Goal: Information Seeking & Learning: Learn about a topic

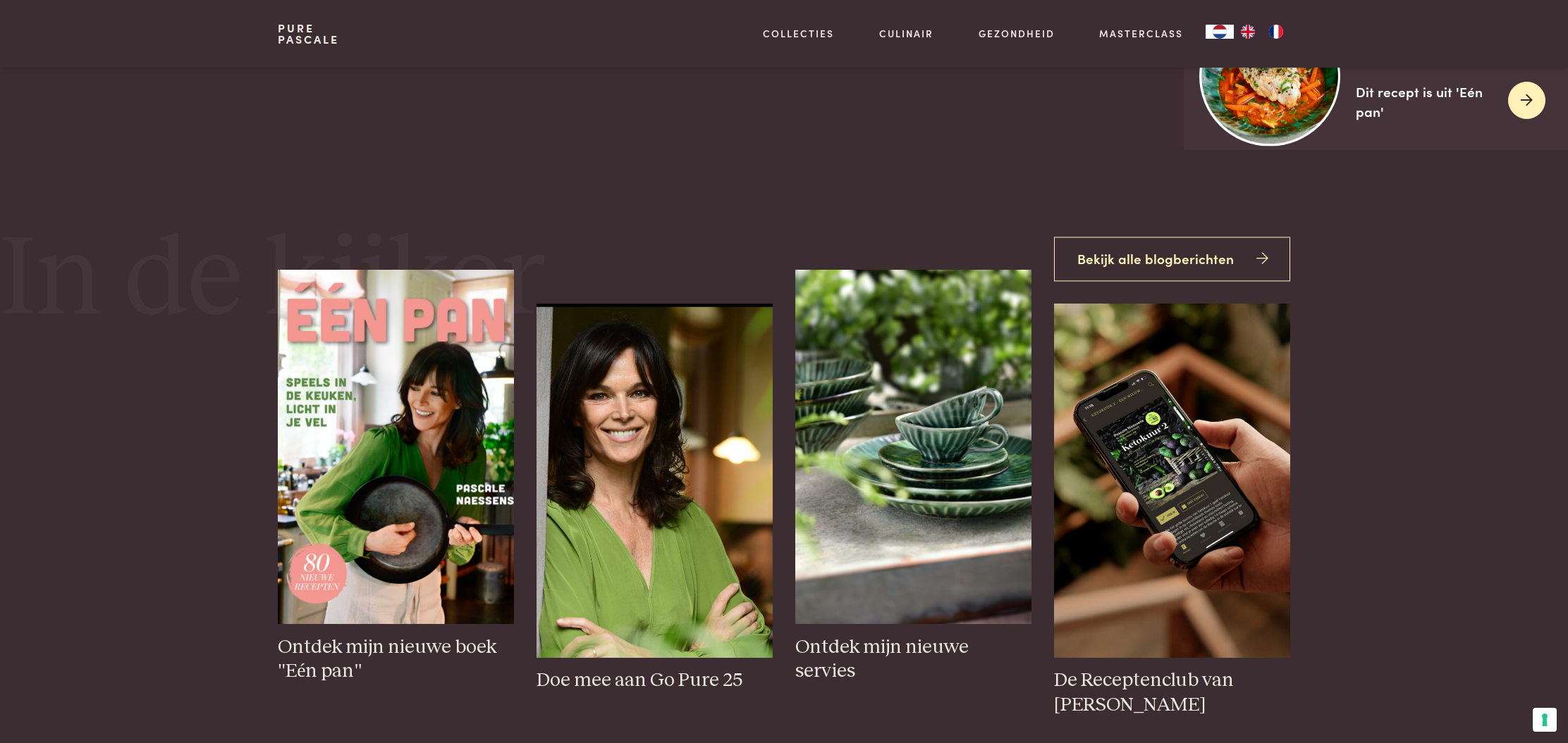
scroll to position [579, 0]
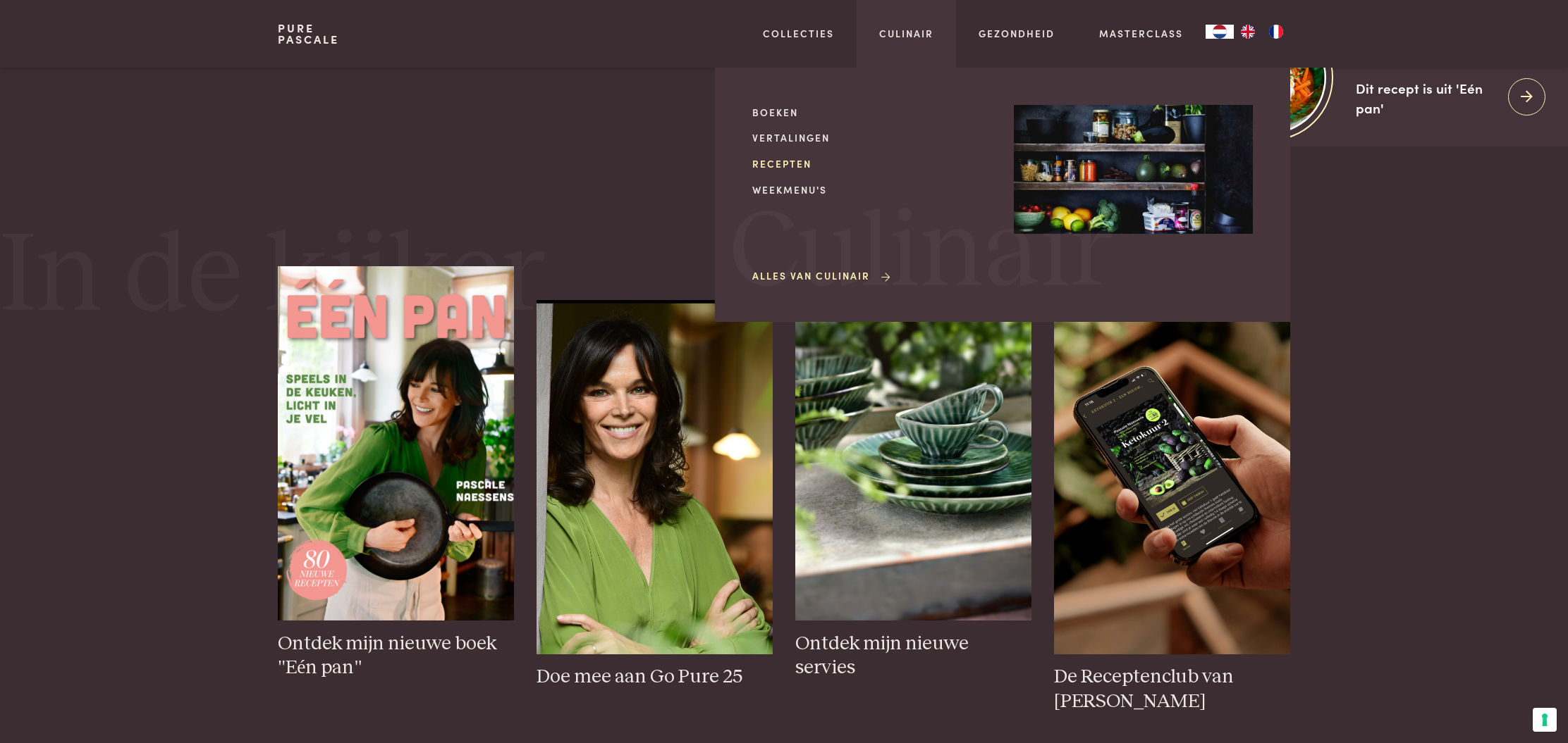
click at [777, 159] on link "Recepten" at bounding box center [871, 164] width 239 height 15
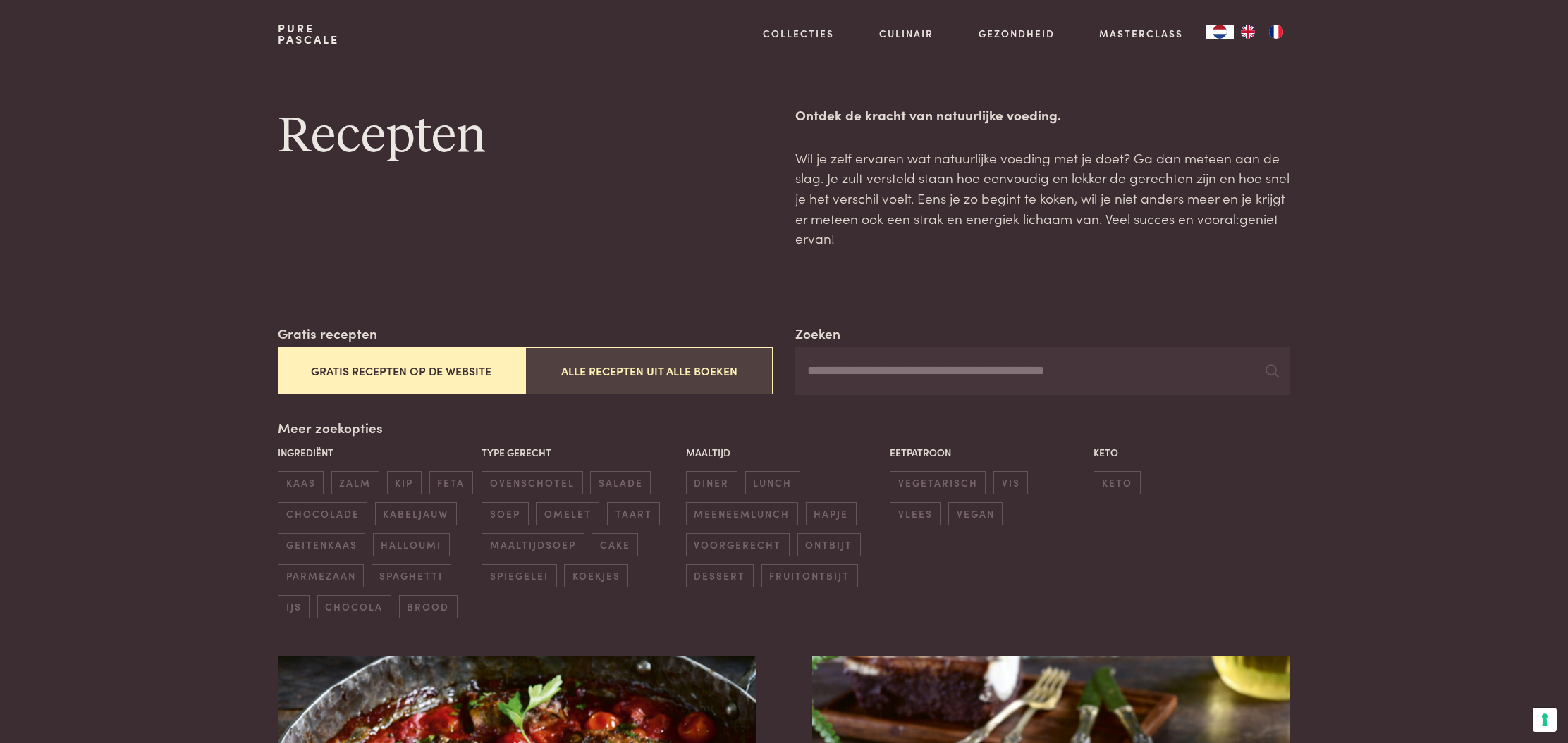
click at [682, 365] on button "Alle recepten uit alle boeken" at bounding box center [649, 371] width 248 height 48
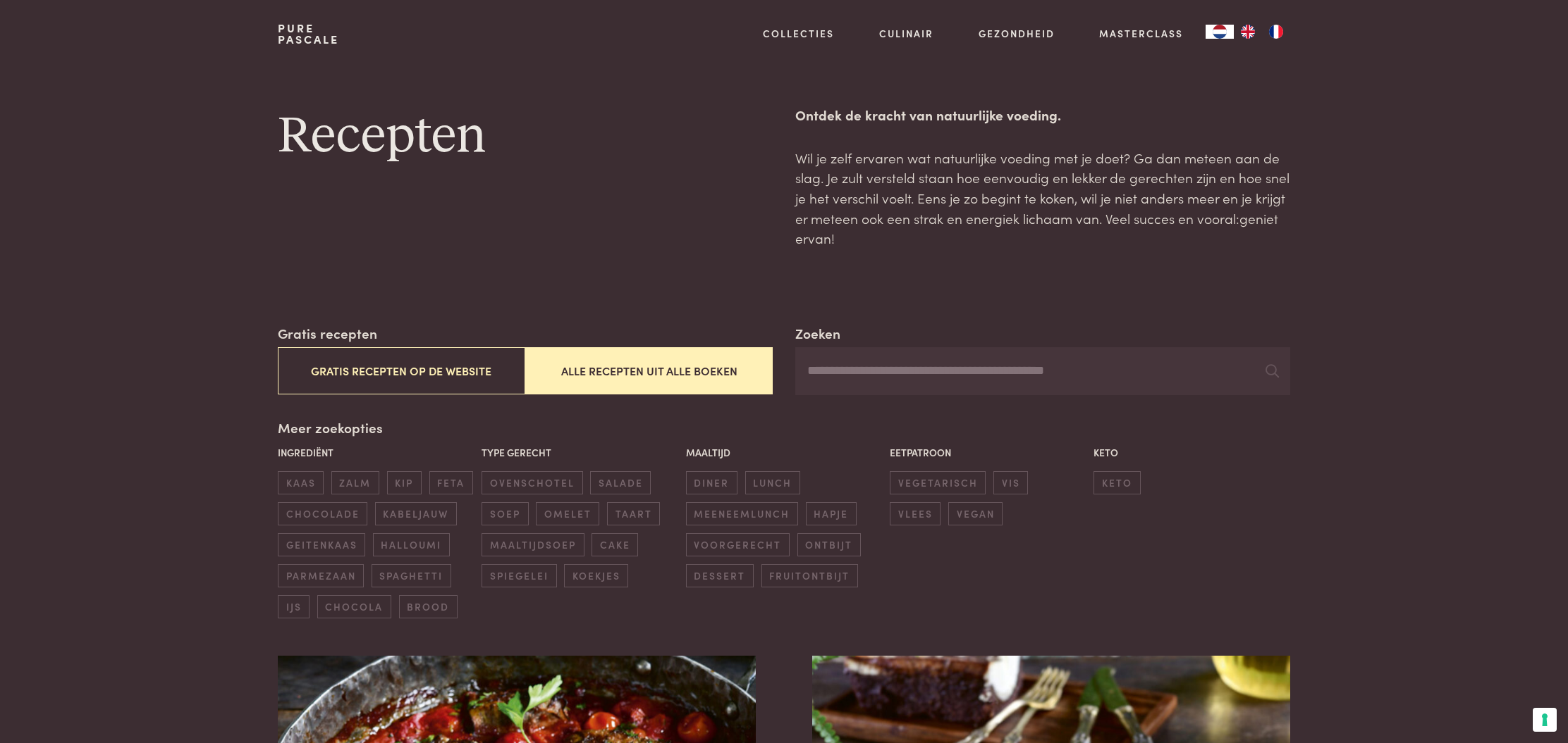
click at [873, 374] on input "Zoeken" at bounding box center [1042, 372] width 495 height 48
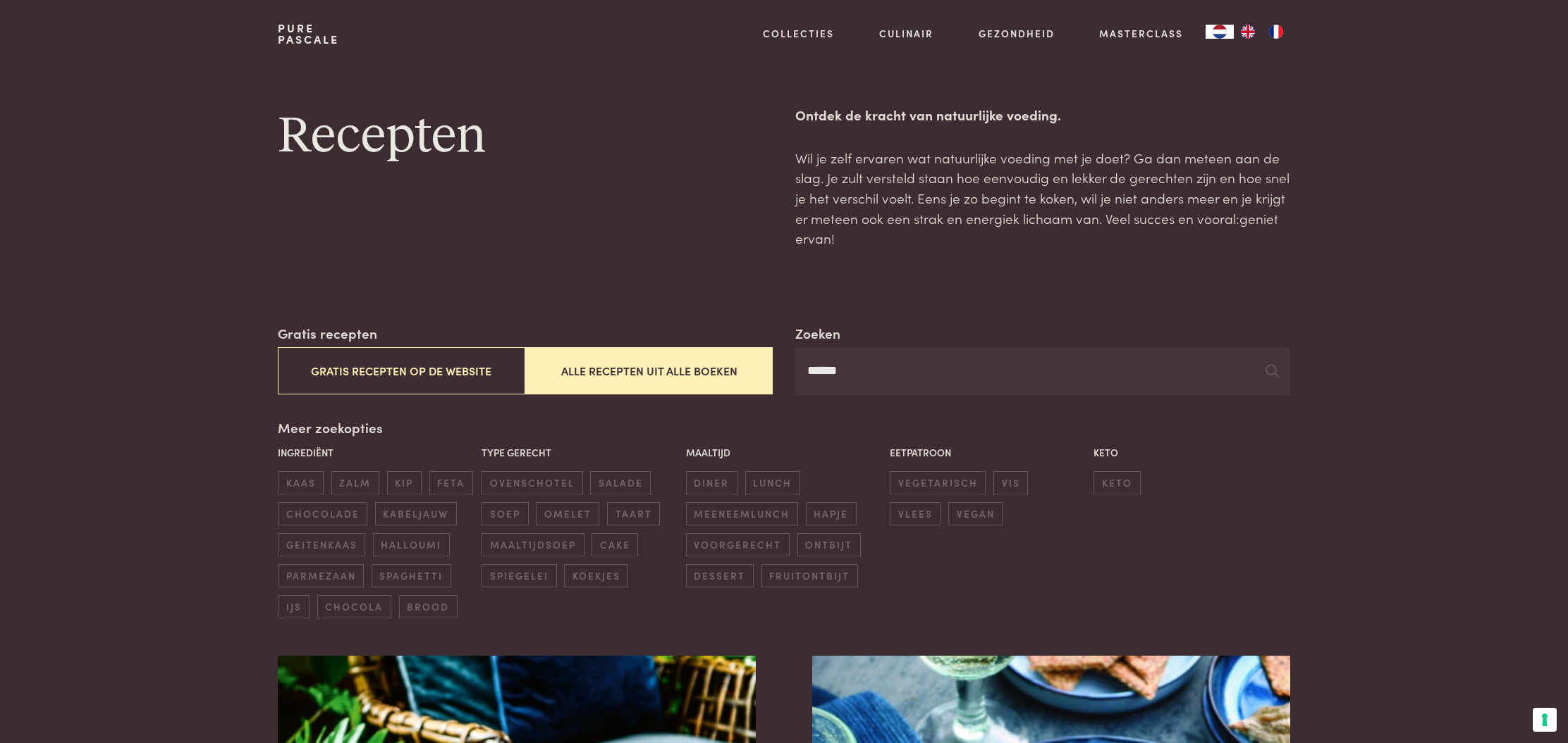
type input "******"
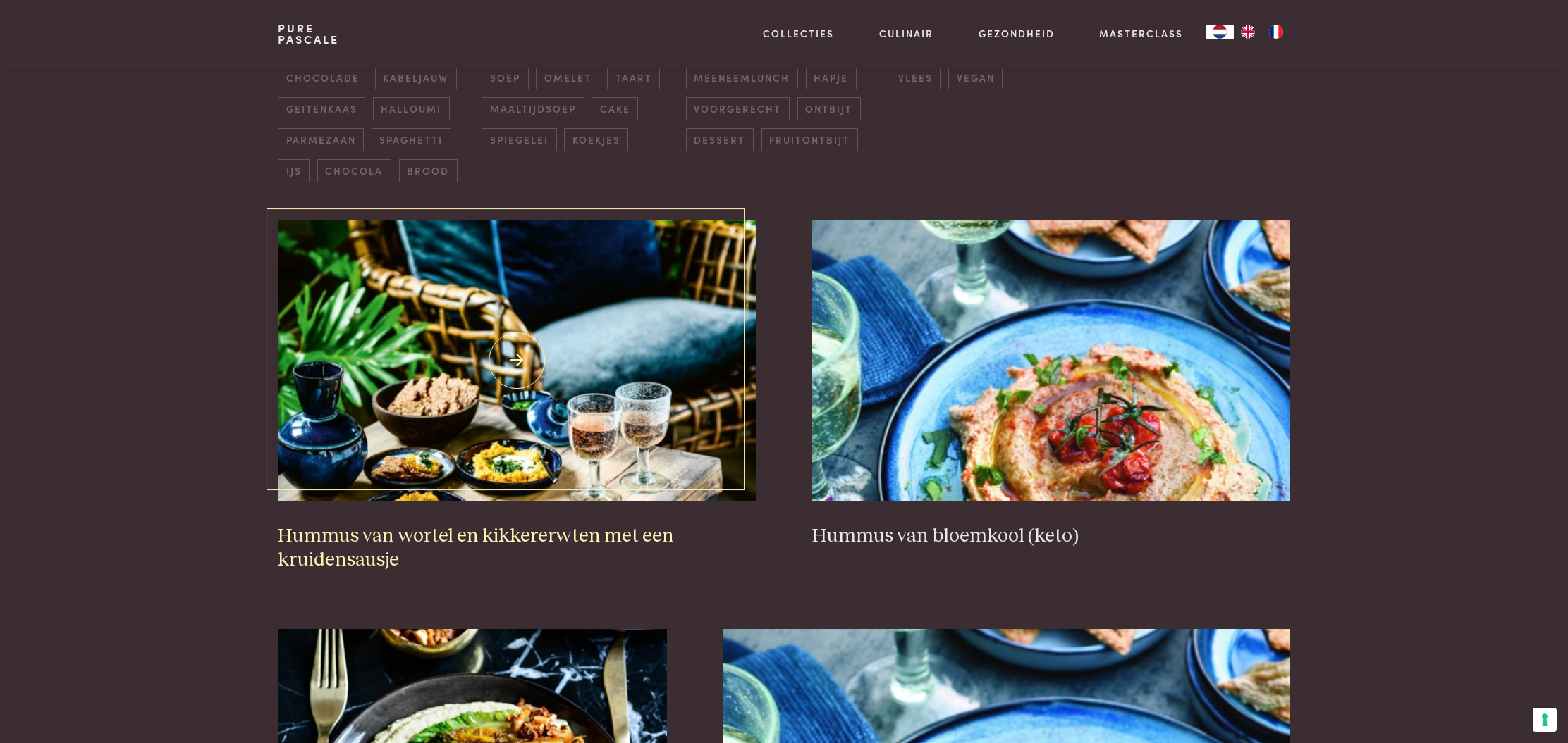
scroll to position [428, 0]
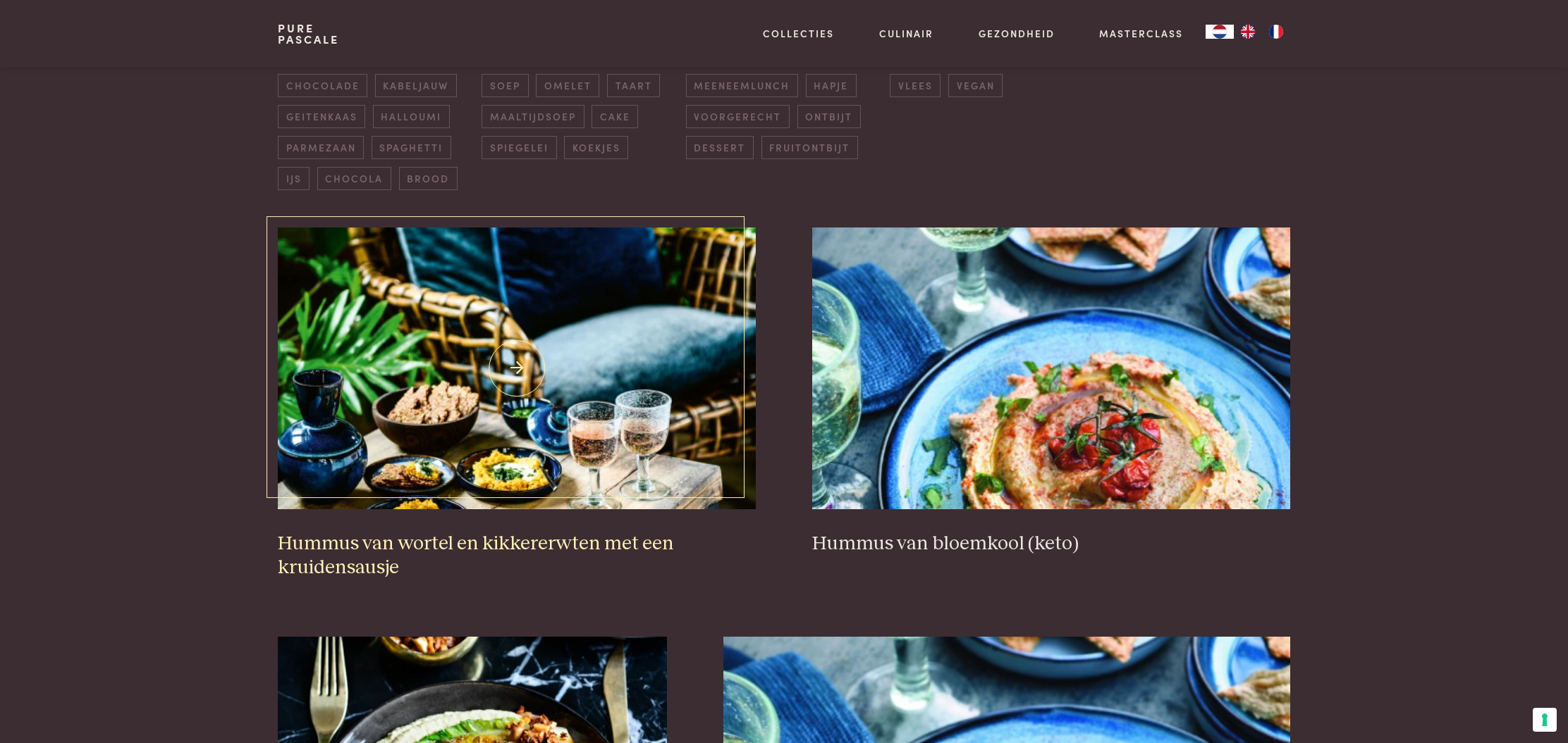
click at [471, 393] on img at bounding box center [516, 368] width 478 height 282
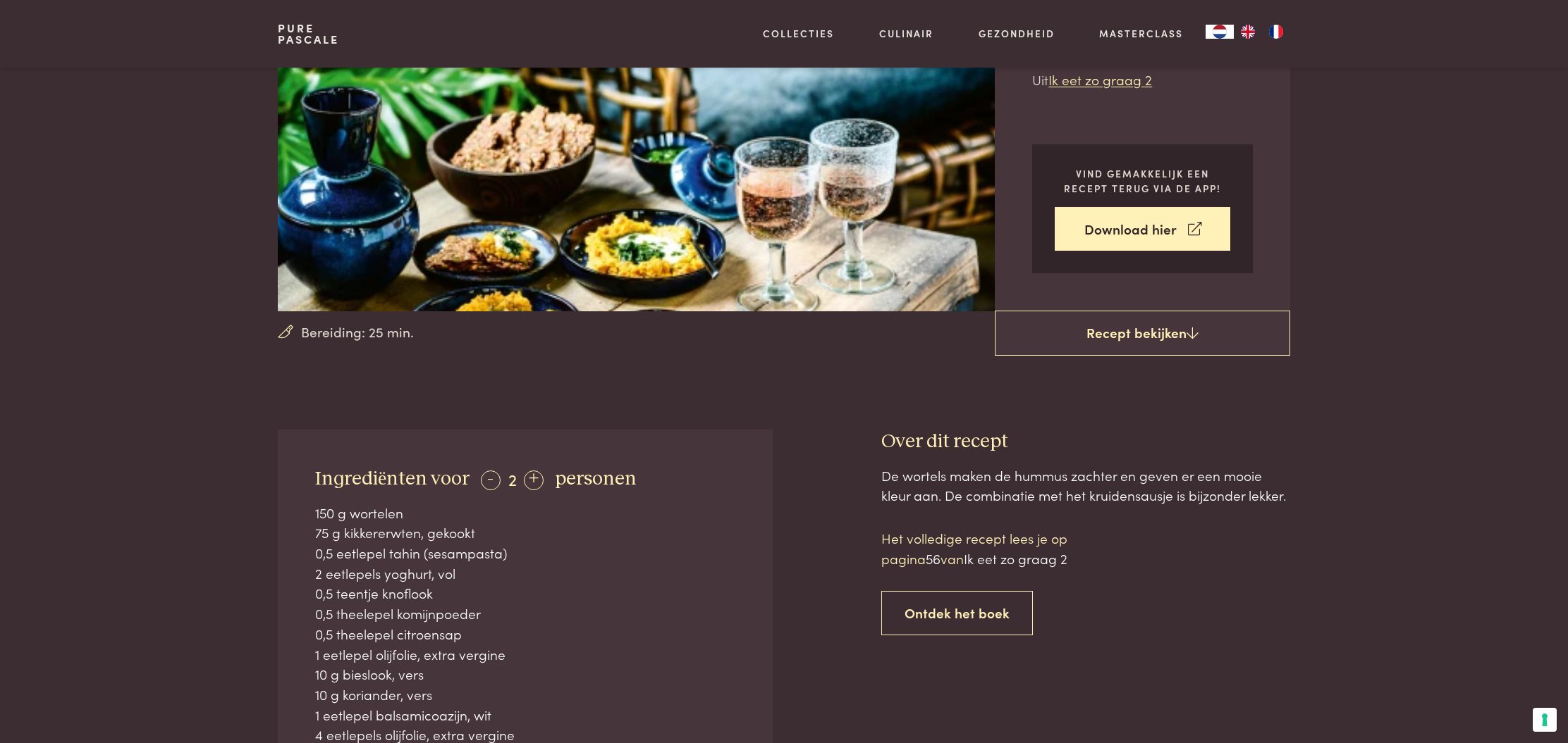
scroll to position [210, 0]
